Goal: Information Seeking & Learning: Learn about a topic

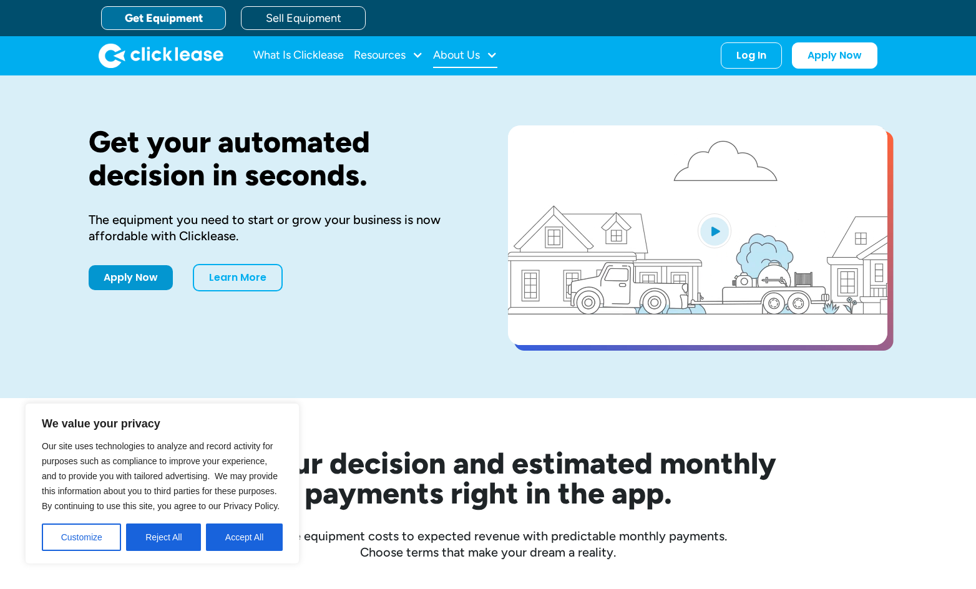
click at [486, 50] on div "About Us" at bounding box center [465, 55] width 64 height 25
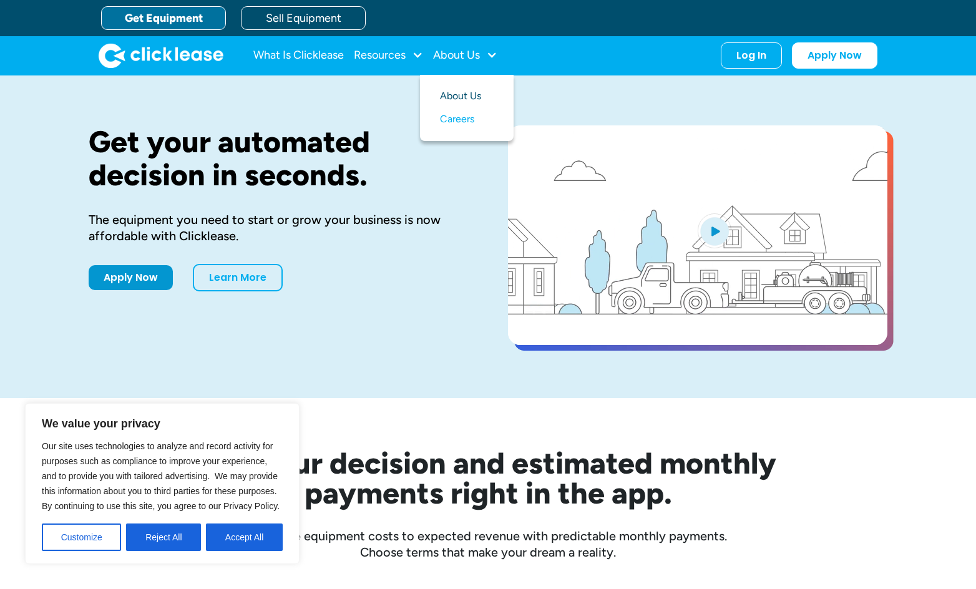
click at [483, 94] on link "About Us" at bounding box center [467, 96] width 54 height 23
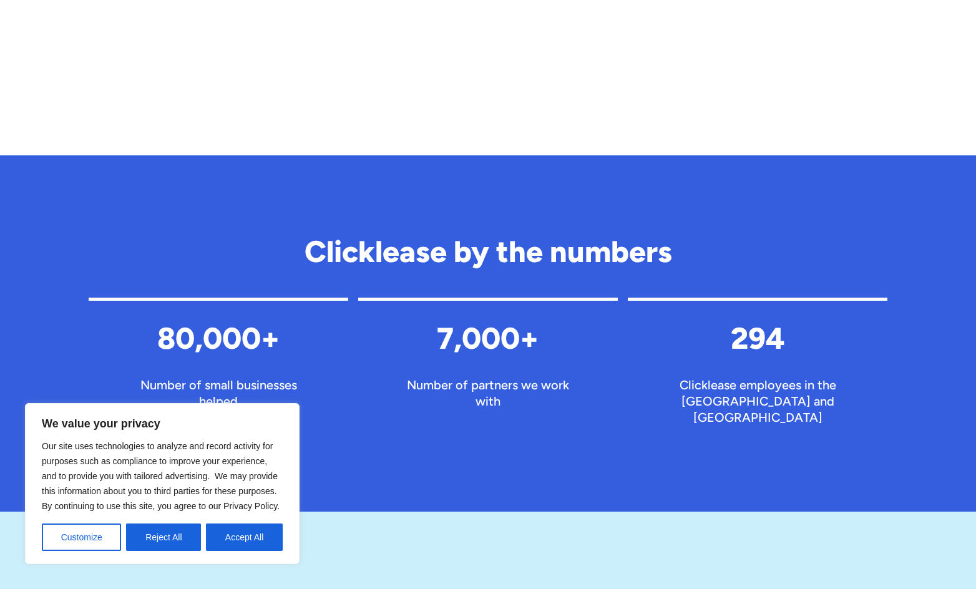
scroll to position [1186, 0]
